Goal: Use online tool/utility: Use online tool/utility

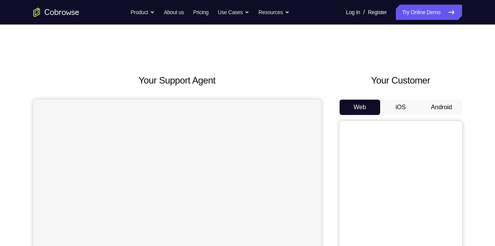
click at [426, 102] on button "Android" at bounding box center [441, 107] width 41 height 15
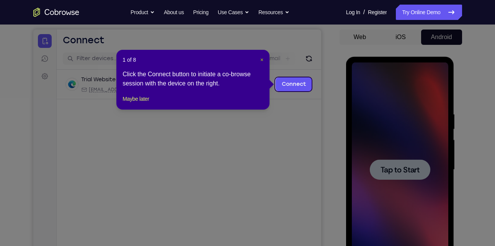
click at [260, 60] on span "×" at bounding box center [261, 60] width 3 height 6
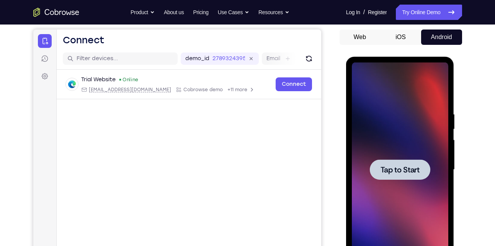
click at [382, 158] on div at bounding box center [400, 169] width 96 height 214
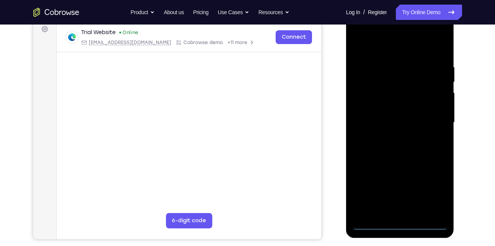
scroll to position [127, 0]
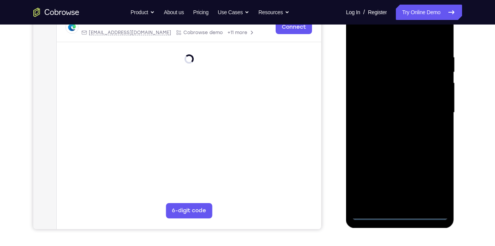
click at [400, 212] on div at bounding box center [400, 112] width 96 height 214
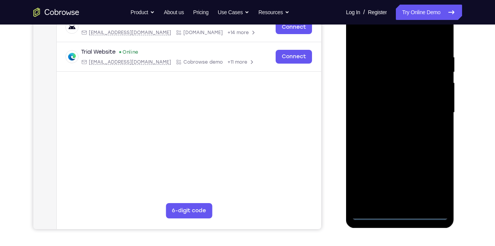
click at [438, 175] on div at bounding box center [400, 112] width 96 height 214
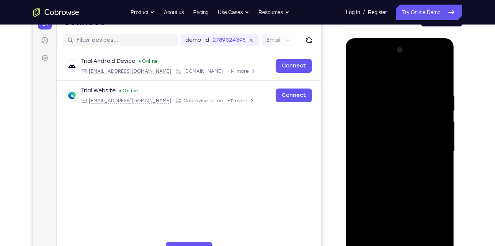
scroll to position [87, 0]
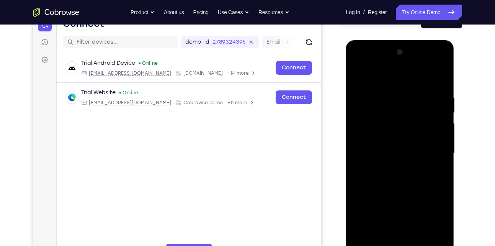
click at [360, 62] on div at bounding box center [400, 153] width 96 height 214
click at [433, 150] on div at bounding box center [400, 153] width 96 height 214
click at [387, 167] on div at bounding box center [400, 153] width 96 height 214
click at [385, 145] on div at bounding box center [400, 153] width 96 height 214
click at [396, 134] on div at bounding box center [400, 153] width 96 height 214
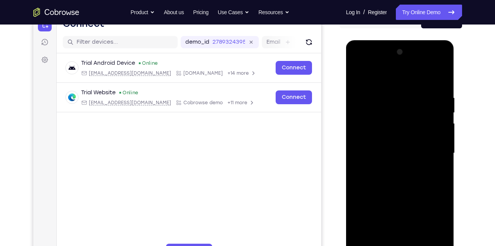
click at [392, 154] on div at bounding box center [400, 153] width 96 height 214
click at [397, 153] on div at bounding box center [400, 153] width 96 height 214
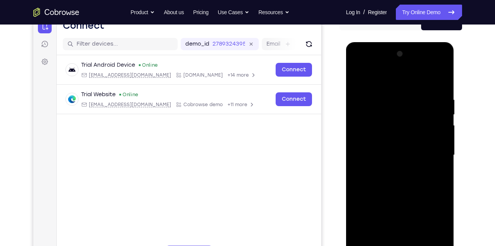
scroll to position [78, 0]
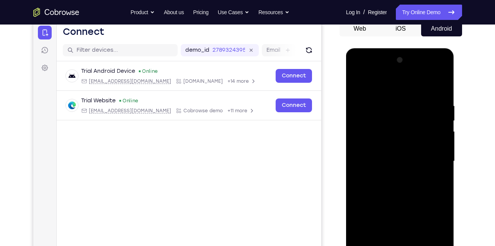
click at [437, 86] on div at bounding box center [400, 161] width 96 height 214
click at [441, 93] on div at bounding box center [400, 161] width 96 height 214
click at [444, 85] on div at bounding box center [400, 161] width 96 height 214
click at [441, 82] on div at bounding box center [400, 161] width 96 height 214
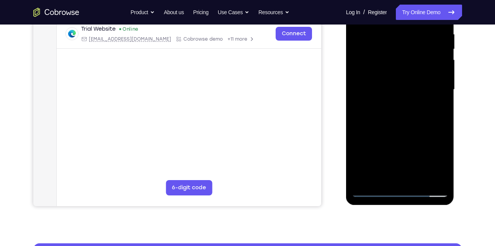
scroll to position [152, 0]
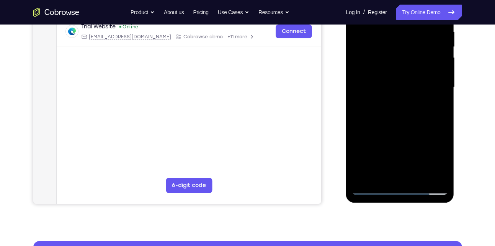
click at [434, 175] on div at bounding box center [400, 87] width 96 height 214
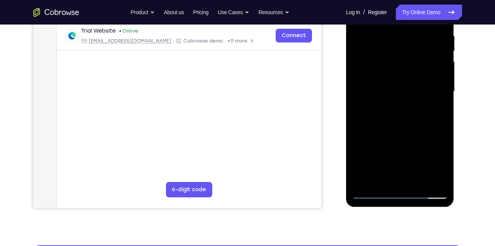
scroll to position [149, 0]
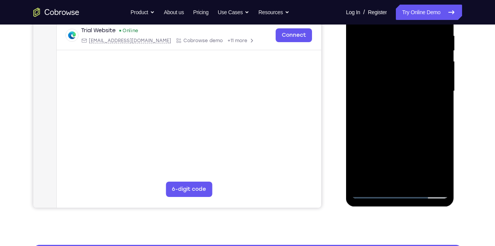
drag, startPoint x: 392, startPoint y: 156, endPoint x: 395, endPoint y: 146, distance: 10.3
click at [395, 146] on div at bounding box center [400, 91] width 96 height 214
click at [404, 141] on div at bounding box center [400, 91] width 96 height 214
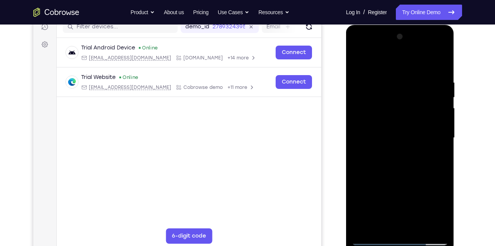
scroll to position [102, 0]
click at [441, 129] on div at bounding box center [400, 137] width 96 height 214
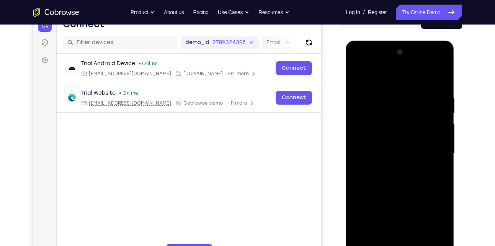
scroll to position [85, 0]
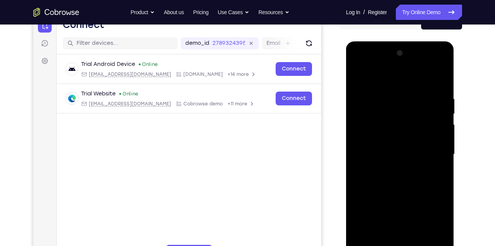
click at [442, 143] on div at bounding box center [400, 154] width 96 height 214
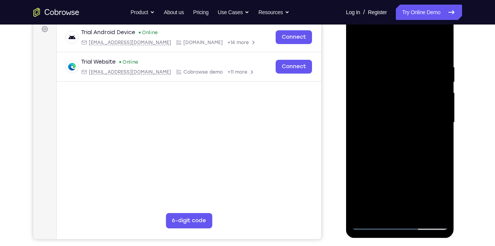
scroll to position [109, 0]
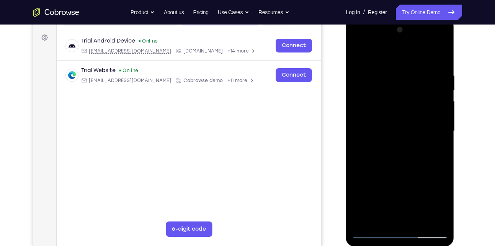
click at [357, 122] on div at bounding box center [400, 131] width 96 height 214
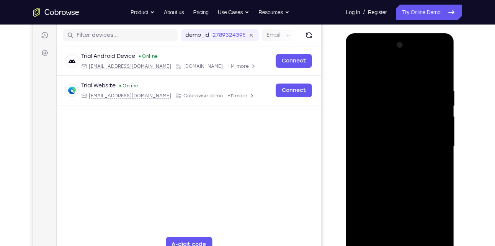
scroll to position [90, 0]
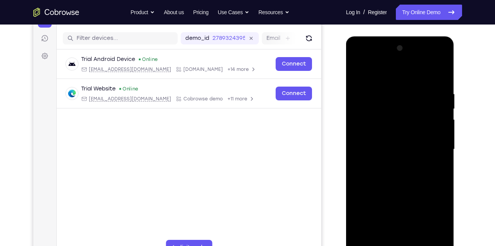
click at [442, 140] on div at bounding box center [400, 149] width 96 height 214
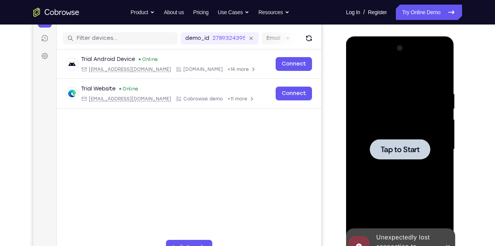
click at [429, 144] on div at bounding box center [400, 149] width 60 height 20
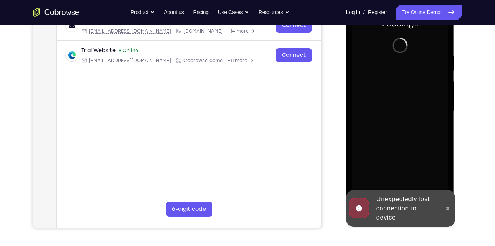
scroll to position [137, 0]
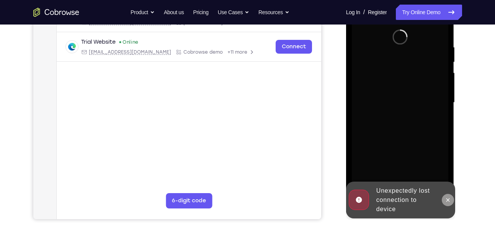
click at [449, 201] on icon at bounding box center [447, 199] width 3 height 3
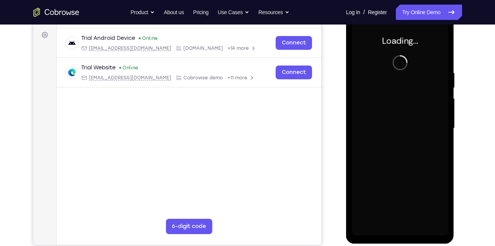
scroll to position [113, 0]
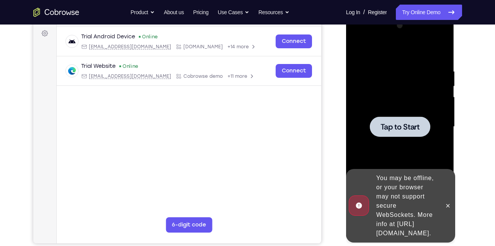
click at [400, 127] on span "Tap to Start" at bounding box center [399, 127] width 39 height 8
click at [451, 202] on icon at bounding box center [448, 205] width 6 height 6
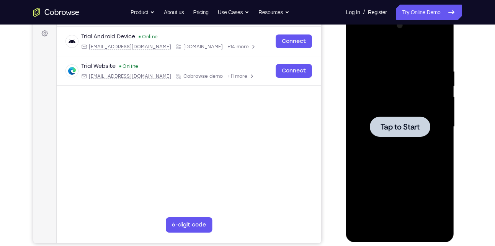
click at [399, 123] on span "Tap to Start" at bounding box center [399, 127] width 39 height 8
click at [379, 125] on div at bounding box center [400, 126] width 60 height 20
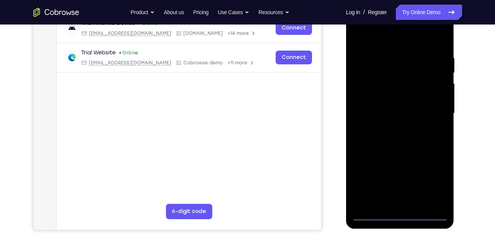
scroll to position [129, 0]
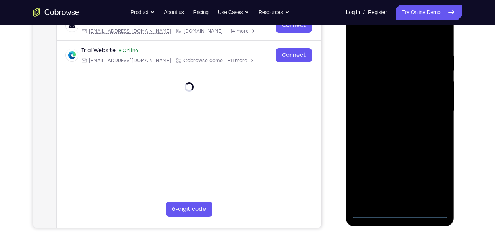
click at [402, 209] on div at bounding box center [400, 111] width 96 height 214
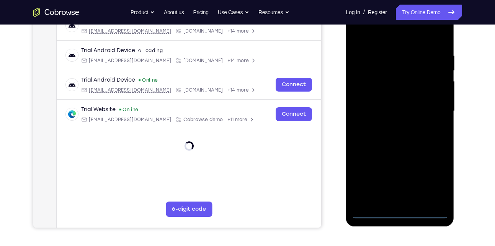
click at [400, 210] on div at bounding box center [400, 111] width 96 height 214
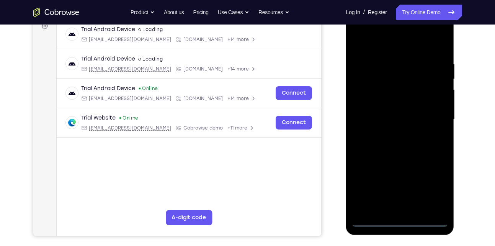
scroll to position [121, 0]
click at [401, 219] on div at bounding box center [400, 119] width 96 height 214
click at [434, 186] on div at bounding box center [400, 119] width 96 height 214
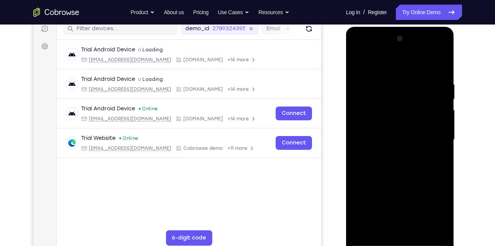
scroll to position [100, 0]
click at [359, 47] on div at bounding box center [400, 140] width 96 height 214
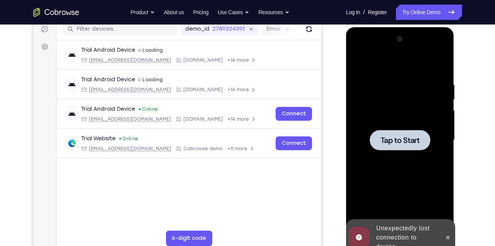
click at [364, 109] on div at bounding box center [400, 140] width 96 height 214
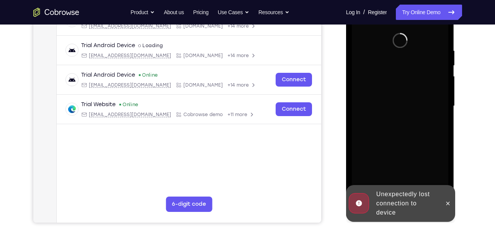
scroll to position [135, 0]
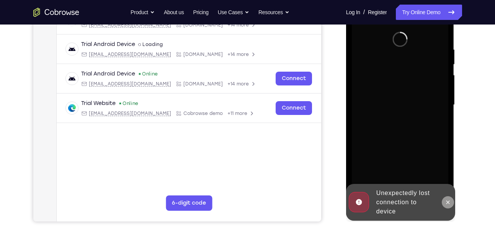
click at [446, 201] on icon at bounding box center [448, 202] width 6 height 6
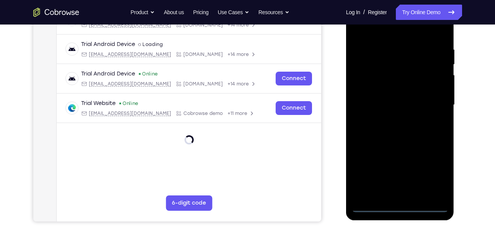
click at [398, 202] on div at bounding box center [400, 105] width 96 height 214
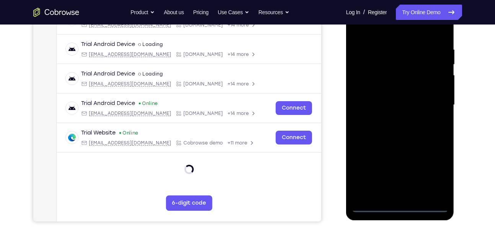
scroll to position [118, 0]
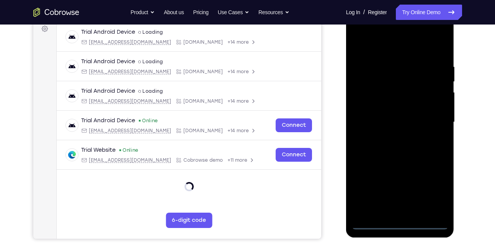
click at [399, 222] on div at bounding box center [400, 122] width 96 height 214
click at [433, 189] on div at bounding box center [400, 122] width 96 height 214
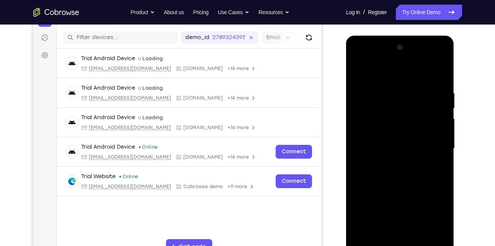
scroll to position [95, 0]
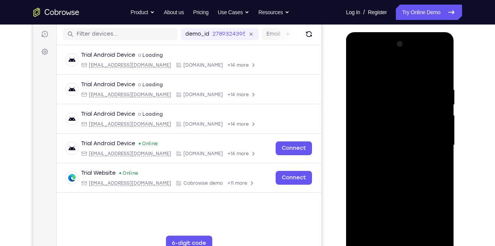
click at [359, 55] on div at bounding box center [400, 145] width 96 height 214
click at [431, 144] on div at bounding box center [400, 145] width 96 height 214
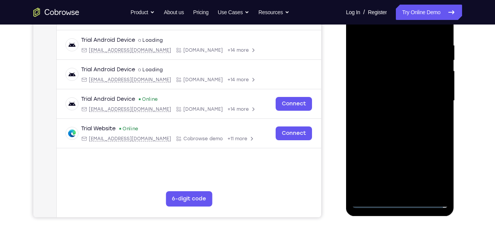
scroll to position [139, 0]
click at [404, 178] on div at bounding box center [400, 101] width 96 height 214
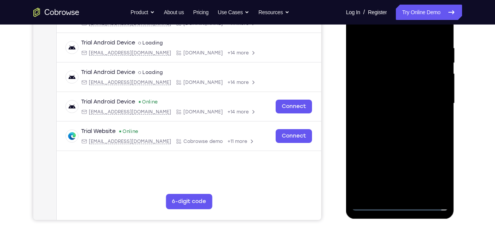
scroll to position [140, 0]
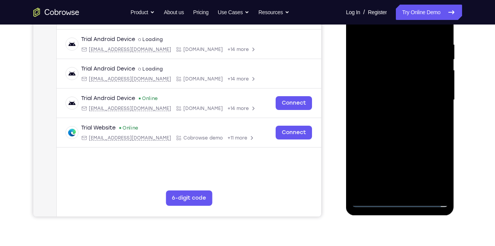
click at [392, 190] on div at bounding box center [400, 100] width 96 height 214
click at [410, 189] on div at bounding box center [400, 100] width 96 height 214
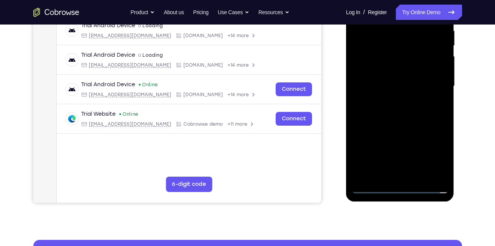
scroll to position [158, 0]
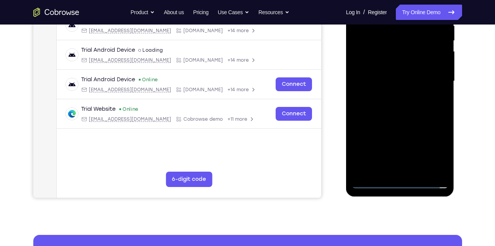
click at [372, 181] on div at bounding box center [400, 81] width 96 height 214
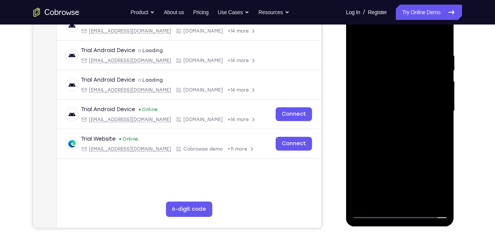
scroll to position [129, 0]
click at [407, 198] on div at bounding box center [400, 110] width 96 height 214
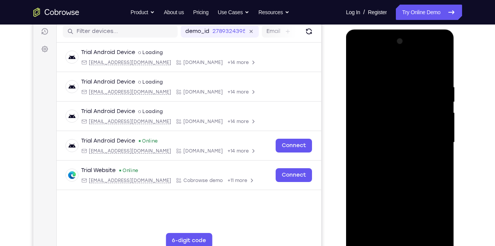
scroll to position [96, 0]
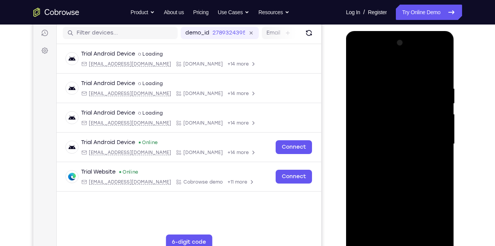
click at [417, 134] on div at bounding box center [400, 144] width 96 height 214
click at [366, 131] on div at bounding box center [400, 144] width 96 height 214
click at [384, 140] on div at bounding box center [400, 144] width 96 height 214
click at [391, 140] on div at bounding box center [400, 144] width 96 height 214
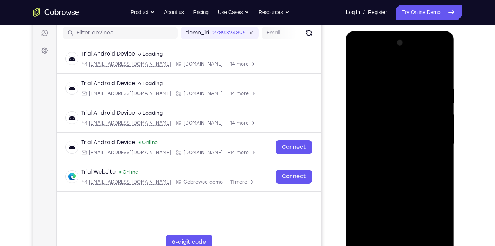
click at [391, 140] on div at bounding box center [400, 144] width 96 height 214
click at [387, 160] on div at bounding box center [400, 144] width 96 height 214
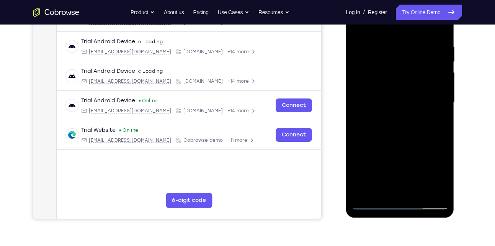
scroll to position [139, 0]
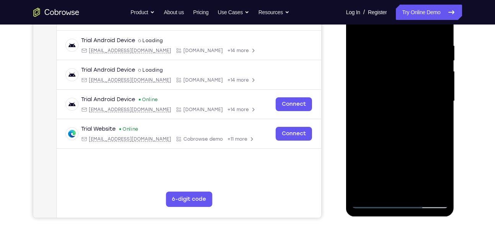
click at [415, 138] on div at bounding box center [400, 101] width 96 height 214
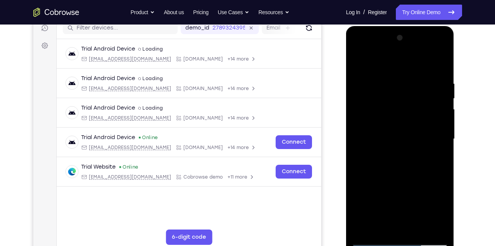
scroll to position [104, 0]
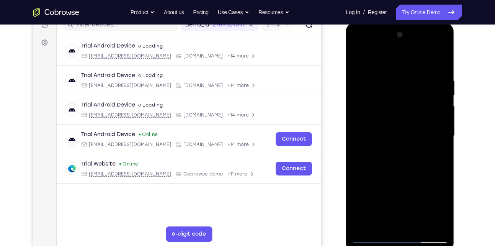
drag, startPoint x: 404, startPoint y: 165, endPoint x: 412, endPoint y: 133, distance: 32.5
click at [412, 133] on div at bounding box center [400, 136] width 96 height 214
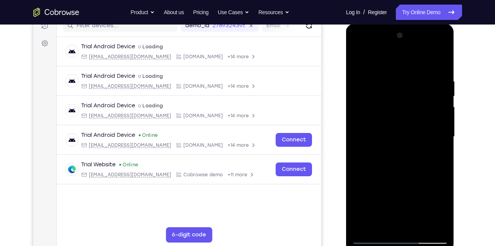
scroll to position [100, 0]
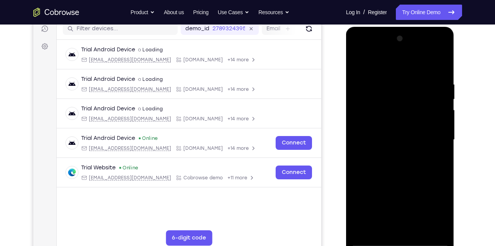
drag, startPoint x: 409, startPoint y: 162, endPoint x: 422, endPoint y: 115, distance: 48.5
click at [422, 115] on div at bounding box center [400, 140] width 96 height 214
click at [436, 60] on div at bounding box center [400, 140] width 96 height 214
drag, startPoint x: 415, startPoint y: 158, endPoint x: 436, endPoint y: 85, distance: 75.9
click at [436, 85] on div at bounding box center [400, 140] width 96 height 214
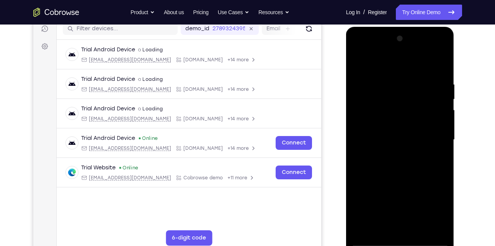
drag, startPoint x: 406, startPoint y: 145, endPoint x: 424, endPoint y: 106, distance: 42.5
click at [424, 106] on div at bounding box center [400, 140] width 96 height 214
drag, startPoint x: 407, startPoint y: 185, endPoint x: 417, endPoint y: 145, distance: 41.4
click at [417, 145] on div at bounding box center [400, 140] width 96 height 214
drag, startPoint x: 424, startPoint y: 123, endPoint x: 425, endPoint y: 136, distance: 13.0
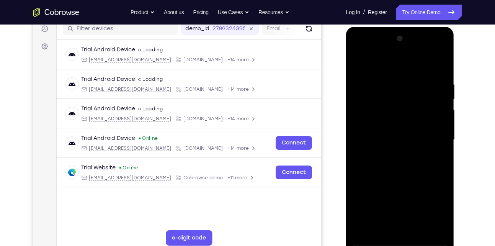
click at [425, 136] on div at bounding box center [400, 140] width 96 height 214
click at [444, 99] on div at bounding box center [400, 140] width 96 height 214
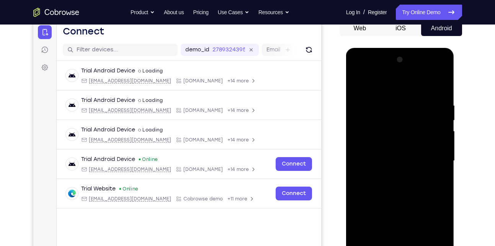
scroll to position [76, 0]
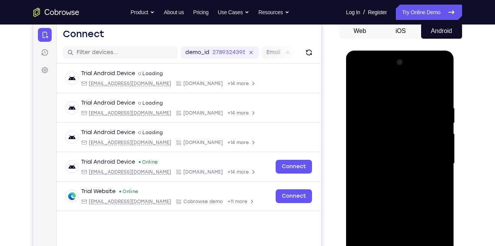
drag, startPoint x: 385, startPoint y: 191, endPoint x: 408, endPoint y: 106, distance: 88.1
click at [408, 106] on div at bounding box center [400, 163] width 96 height 214
drag, startPoint x: 411, startPoint y: 202, endPoint x: 425, endPoint y: 97, distance: 106.5
click at [425, 97] on div at bounding box center [400, 163] width 96 height 214
drag, startPoint x: 413, startPoint y: 173, endPoint x: 416, endPoint y: 142, distance: 31.9
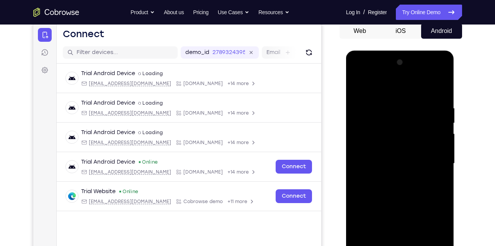
click at [416, 142] on div at bounding box center [400, 163] width 96 height 214
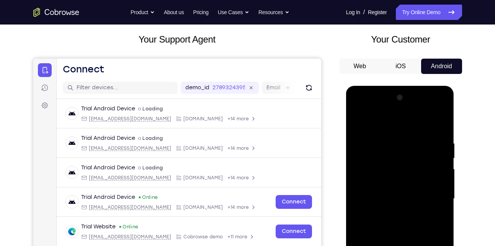
scroll to position [40, 0]
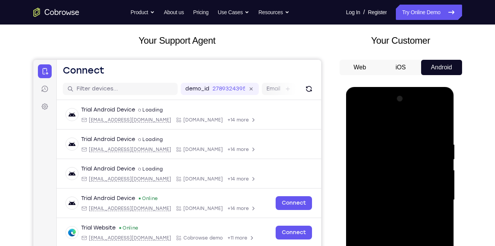
drag, startPoint x: 422, startPoint y: 137, endPoint x: 422, endPoint y: 166, distance: 28.3
click at [422, 166] on div at bounding box center [400, 200] width 96 height 214
drag, startPoint x: 428, startPoint y: 133, endPoint x: 428, endPoint y: 163, distance: 30.2
click at [428, 163] on div at bounding box center [400, 200] width 96 height 214
drag, startPoint x: 433, startPoint y: 138, endPoint x: 434, endPoint y: 162, distance: 23.8
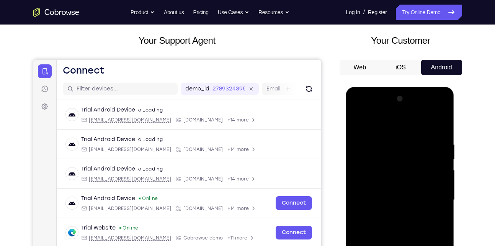
click at [434, 162] on div at bounding box center [400, 200] width 96 height 214
drag, startPoint x: 422, startPoint y: 175, endPoint x: 438, endPoint y: 129, distance: 48.8
click at [438, 129] on div at bounding box center [400, 200] width 96 height 214
drag, startPoint x: 408, startPoint y: 182, endPoint x: 421, endPoint y: 128, distance: 55.9
click at [421, 128] on div at bounding box center [400, 200] width 96 height 214
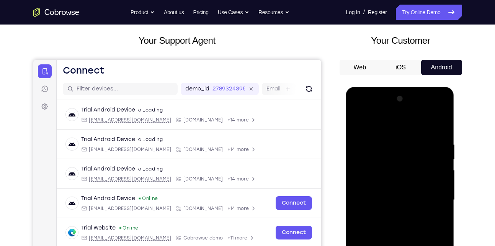
drag, startPoint x: 408, startPoint y: 178, endPoint x: 428, endPoint y: 122, distance: 58.7
click at [428, 122] on div at bounding box center [400, 200] width 96 height 214
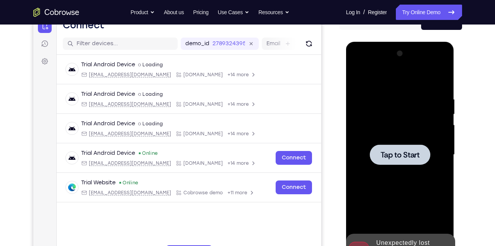
scroll to position [85, 0]
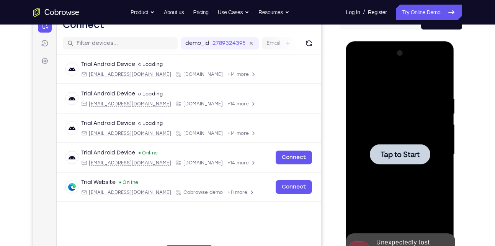
click at [408, 145] on div at bounding box center [400, 154] width 60 height 20
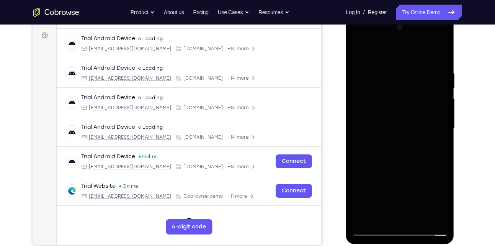
scroll to position [112, 0]
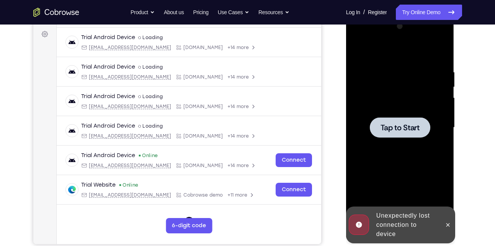
click at [403, 133] on div at bounding box center [400, 127] width 60 height 20
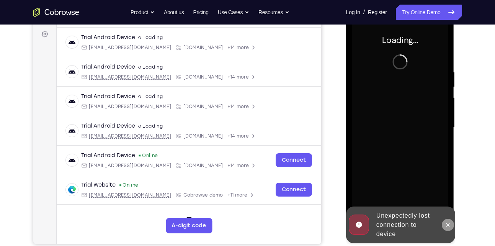
click at [445, 222] on icon at bounding box center [448, 225] width 6 height 6
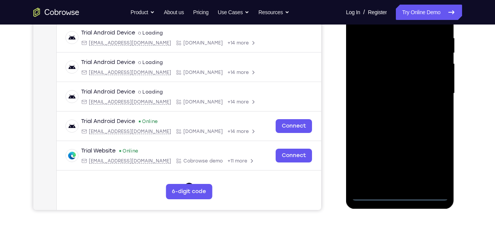
scroll to position [147, 0]
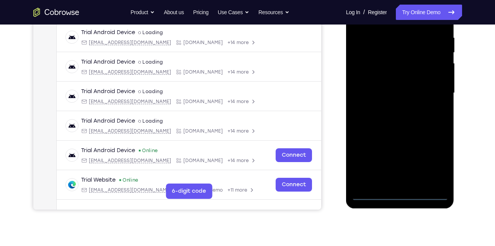
click at [399, 194] on div at bounding box center [400, 93] width 96 height 214
click at [429, 157] on div at bounding box center [400, 93] width 96 height 214
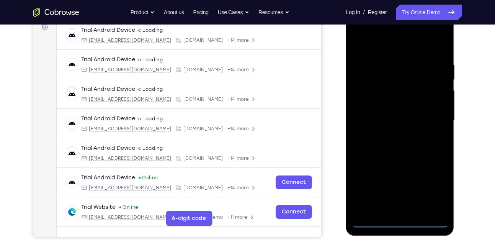
scroll to position [106, 0]
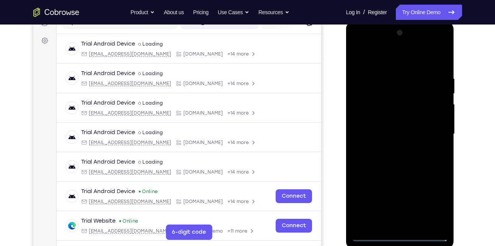
click at [357, 44] on div at bounding box center [400, 134] width 96 height 214
click at [435, 130] on div at bounding box center [400, 134] width 96 height 214
click at [390, 148] on div at bounding box center [400, 134] width 96 height 214
click at [410, 125] on div at bounding box center [400, 134] width 96 height 214
click at [406, 116] on div at bounding box center [400, 134] width 96 height 214
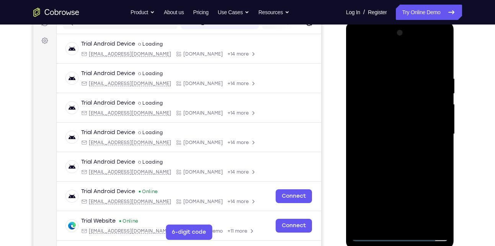
click at [408, 131] on div at bounding box center [400, 134] width 96 height 214
click at [408, 132] on div at bounding box center [400, 134] width 96 height 214
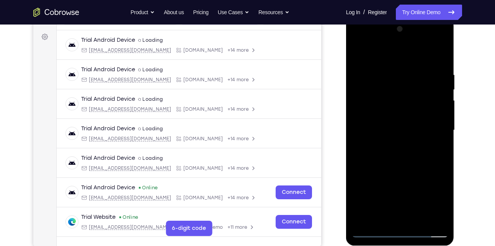
scroll to position [110, 0]
click at [433, 54] on div at bounding box center [400, 130] width 96 height 214
click at [443, 65] on div at bounding box center [400, 130] width 96 height 214
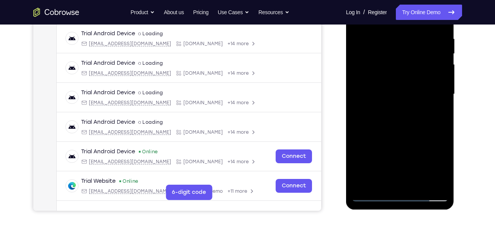
scroll to position [146, 0]
drag, startPoint x: 413, startPoint y: 115, endPoint x: 413, endPoint y: 83, distance: 31.8
click at [413, 83] on div at bounding box center [400, 94] width 96 height 214
drag, startPoint x: 405, startPoint y: 150, endPoint x: 407, endPoint y: 112, distance: 37.9
click at [407, 112] on div at bounding box center [400, 94] width 96 height 214
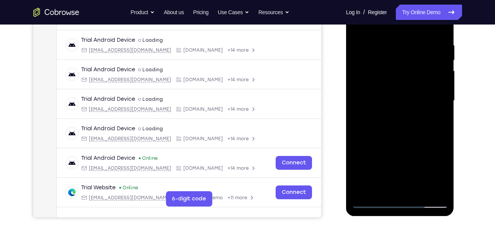
scroll to position [135, 0]
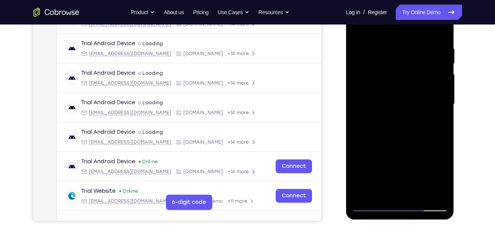
drag, startPoint x: 401, startPoint y: 162, endPoint x: 399, endPoint y: 109, distance: 53.3
drag, startPoint x: 399, startPoint y: 109, endPoint x: 374, endPoint y: 122, distance: 28.4
click at [374, 122] on div at bounding box center [400, 104] width 96 height 214
drag, startPoint x: 399, startPoint y: 163, endPoint x: 398, endPoint y: 107, distance: 56.3
click at [398, 107] on div at bounding box center [400, 104] width 96 height 214
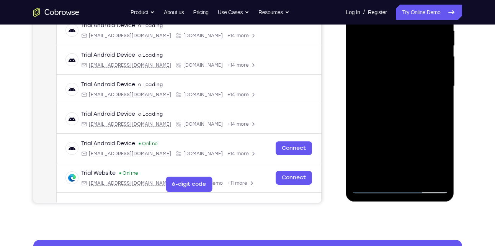
scroll to position [155, 0]
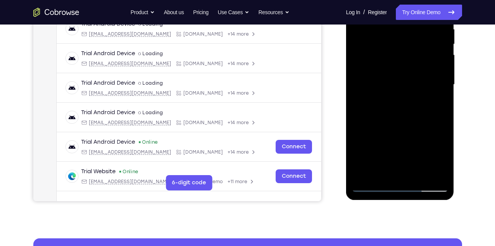
click at [435, 173] on div at bounding box center [400, 84] width 96 height 214
click at [436, 172] on div at bounding box center [400, 84] width 96 height 214
click at [436, 173] on div at bounding box center [400, 84] width 96 height 214
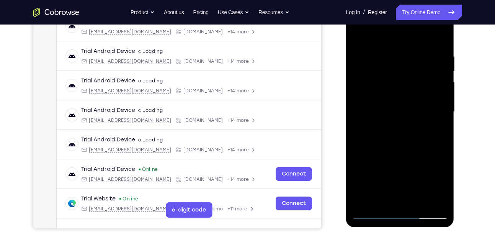
scroll to position [123, 0]
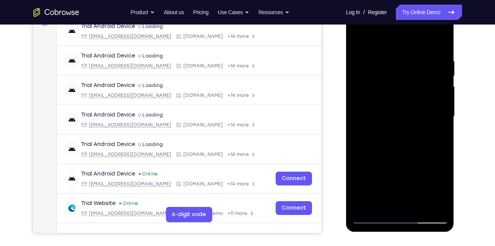
drag, startPoint x: 402, startPoint y: 165, endPoint x: 412, endPoint y: 137, distance: 29.5
click at [412, 137] on div at bounding box center [400, 116] width 96 height 214
drag, startPoint x: 406, startPoint y: 165, endPoint x: 415, endPoint y: 140, distance: 26.3
click at [415, 140] on div at bounding box center [400, 116] width 96 height 214
click at [366, 160] on div at bounding box center [400, 116] width 96 height 214
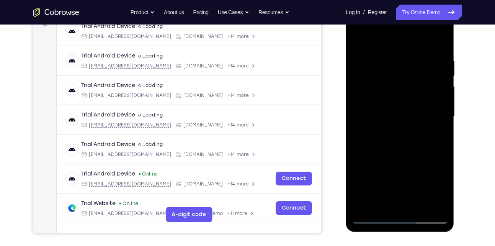
click at [359, 155] on div at bounding box center [400, 116] width 96 height 214
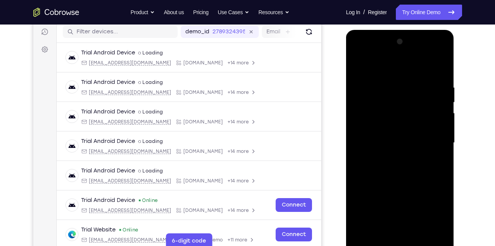
scroll to position [96, 0]
click at [442, 104] on div at bounding box center [400, 143] width 96 height 214
